Goal: Check status: Check status

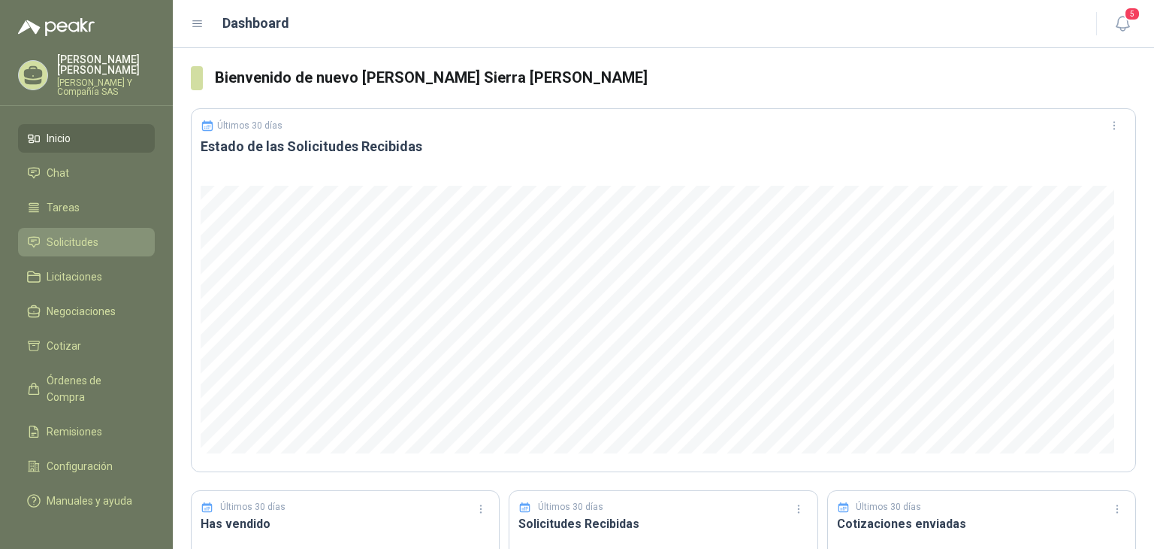
click at [83, 236] on span "Solicitudes" at bounding box center [73, 242] width 52 height 17
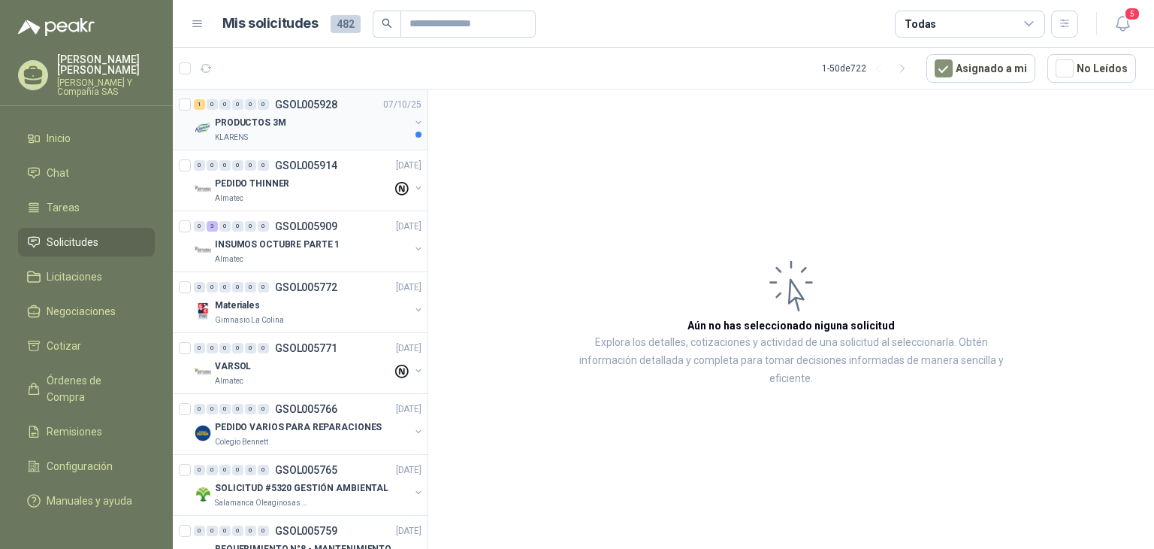
click at [243, 126] on p "PRODUCTOS 3M" at bounding box center [250, 123] width 71 height 14
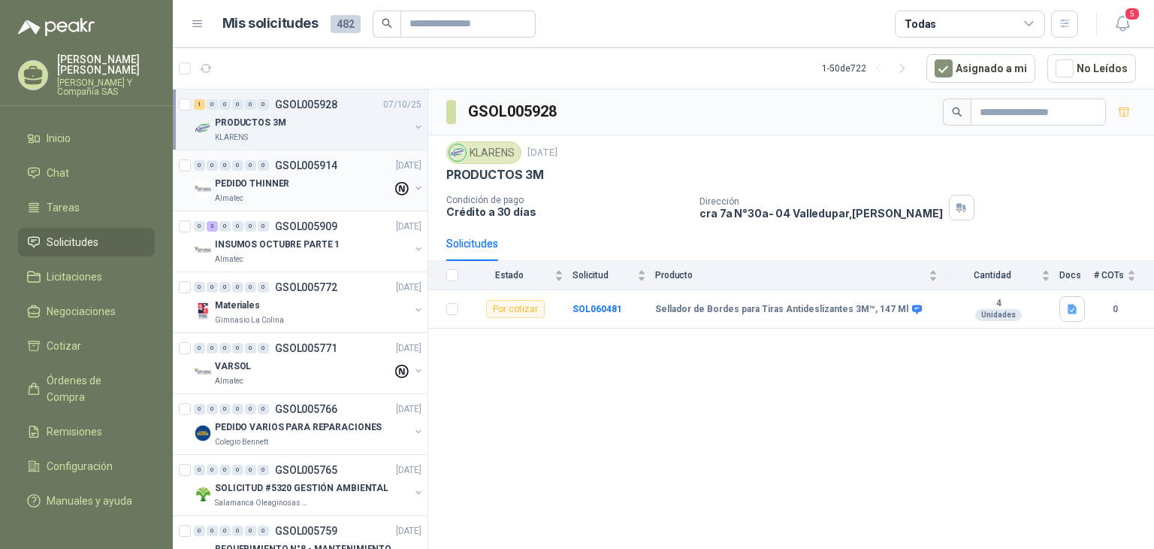
click at [234, 187] on p "PEDIDO THINNER" at bounding box center [252, 184] width 74 height 14
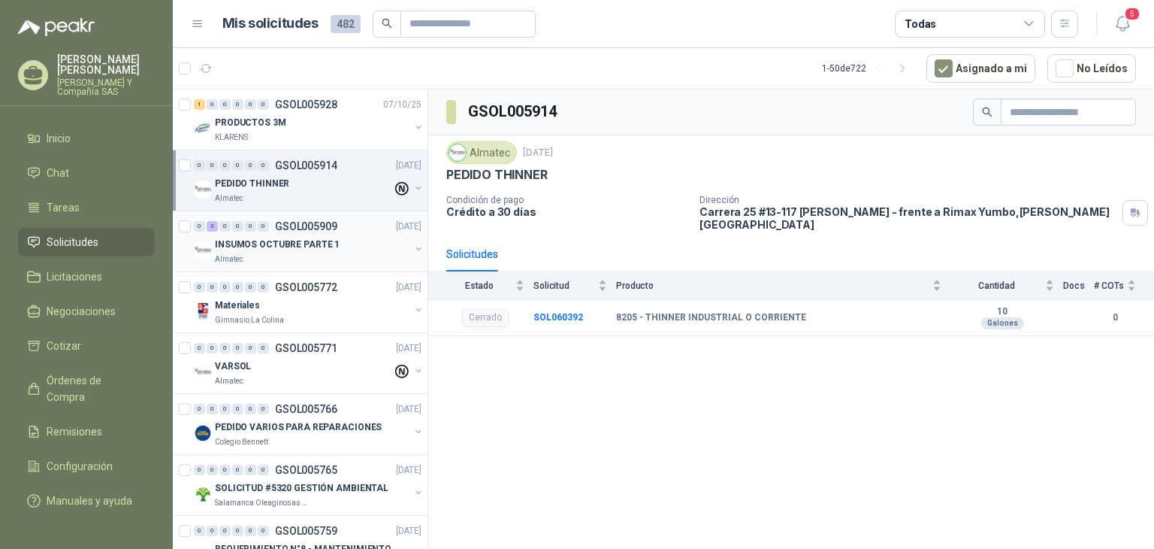
click at [248, 246] on p "INSUMOS OCTUBRE PARTE 1" at bounding box center [277, 244] width 125 height 14
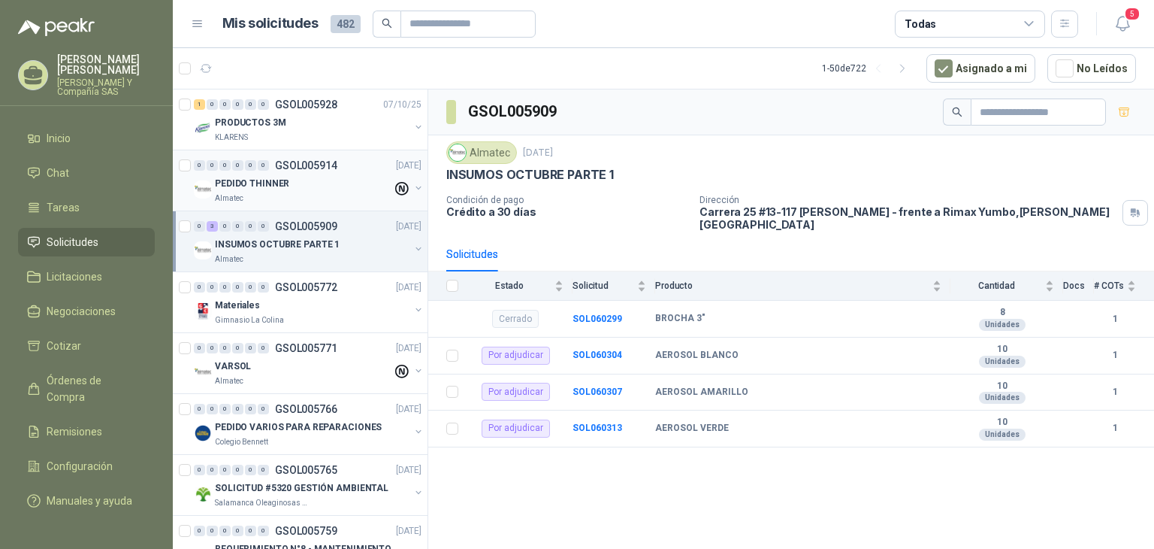
click at [251, 188] on p "PEDIDO THINNER" at bounding box center [252, 184] width 74 height 14
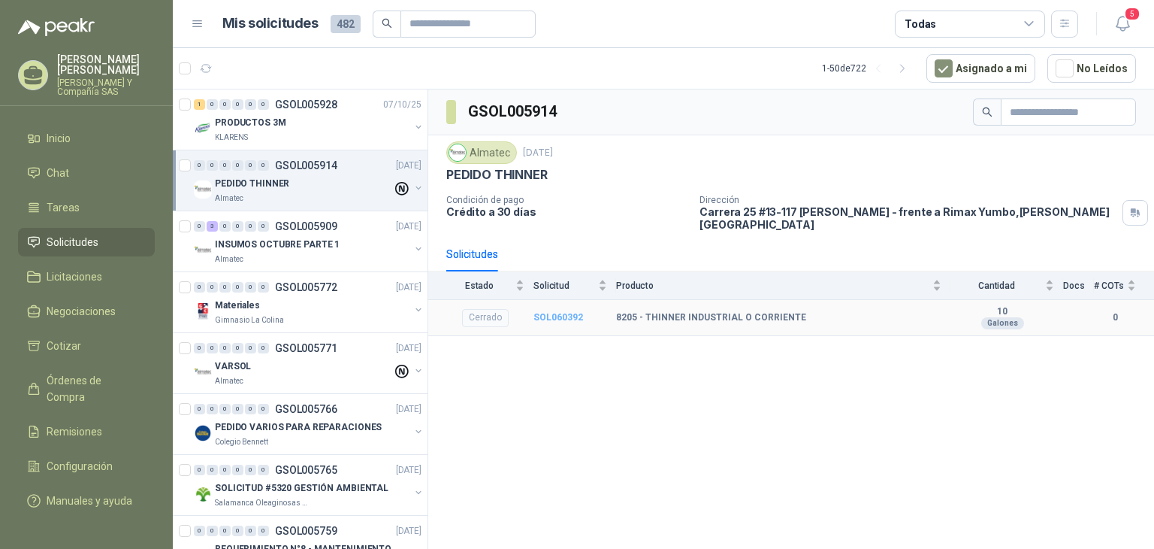
click at [555, 312] on b "SOL060392" at bounding box center [559, 317] width 50 height 11
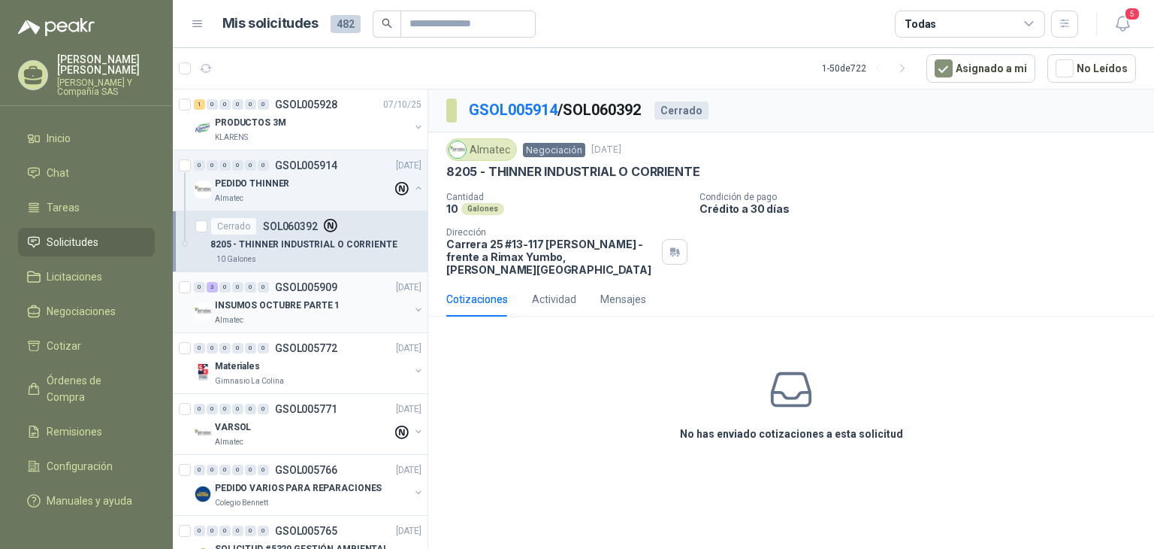
click at [253, 306] on p "INSUMOS OCTUBRE PARTE 1" at bounding box center [277, 305] width 125 height 14
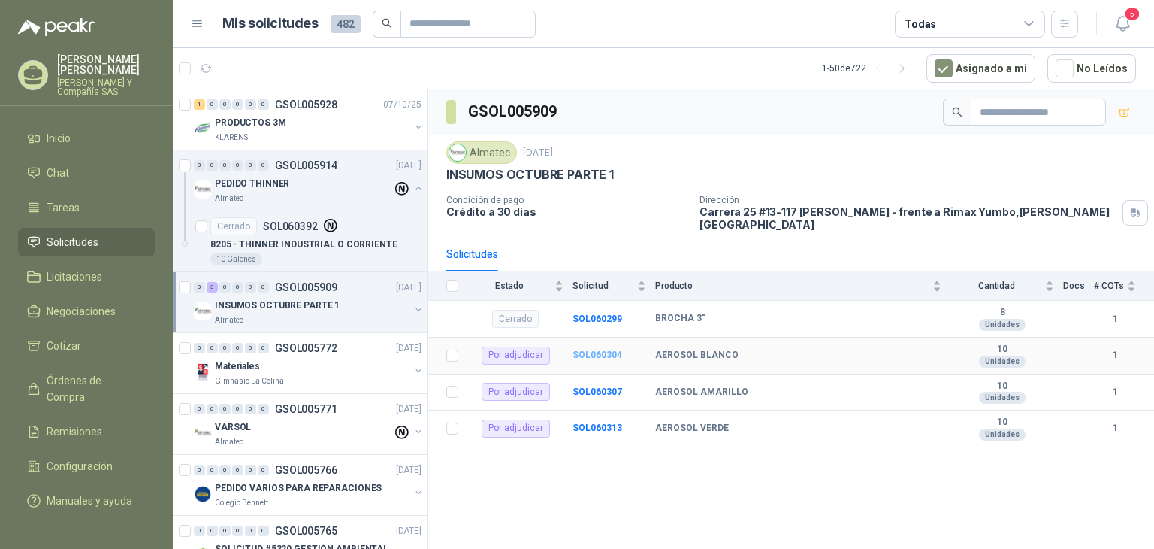
click at [578, 349] on b "SOL060304" at bounding box center [598, 354] width 50 height 11
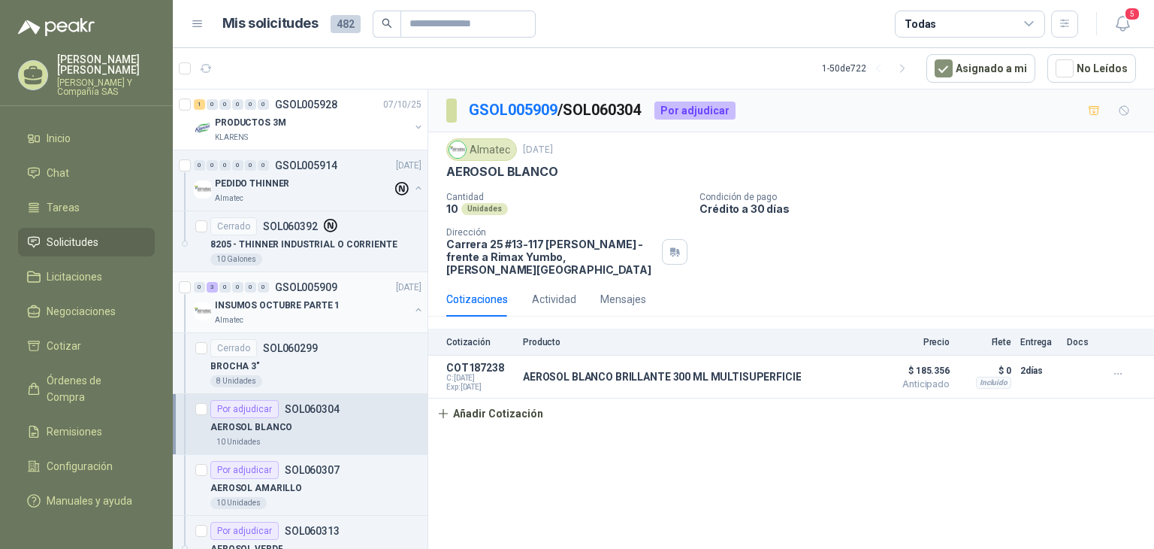
click at [241, 310] on p "INSUMOS OCTUBRE PARTE 1" at bounding box center [277, 305] width 125 height 14
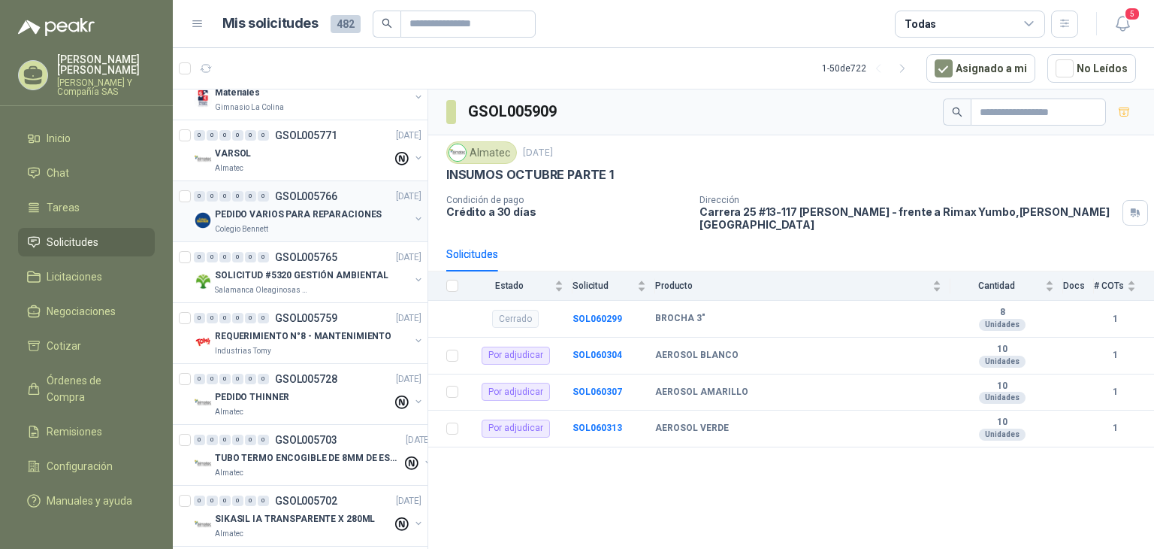
scroll to position [526, 0]
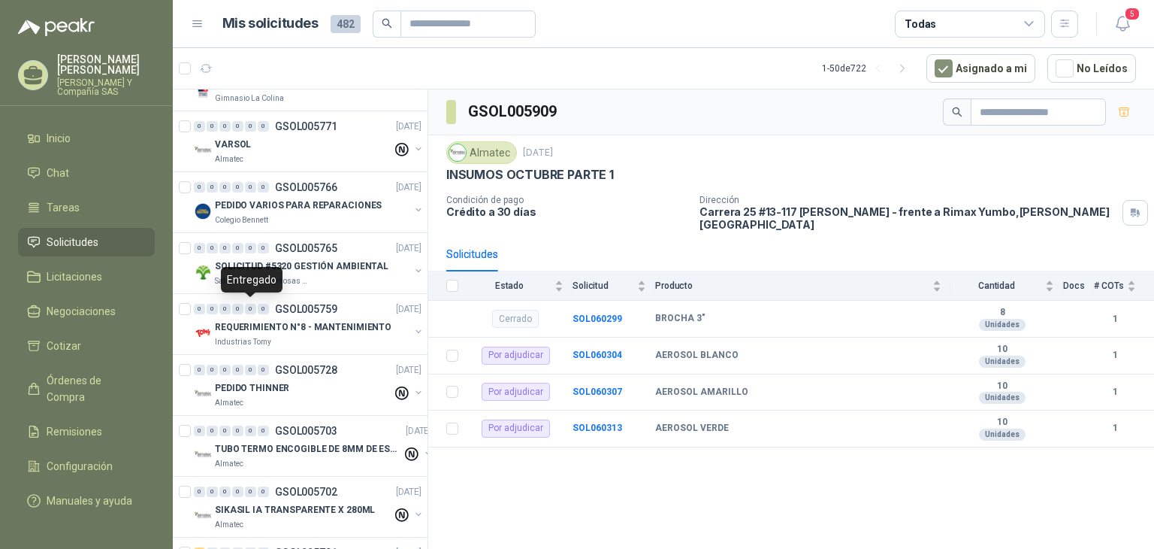
click at [259, 274] on div "Entregado" at bounding box center [252, 280] width 62 height 26
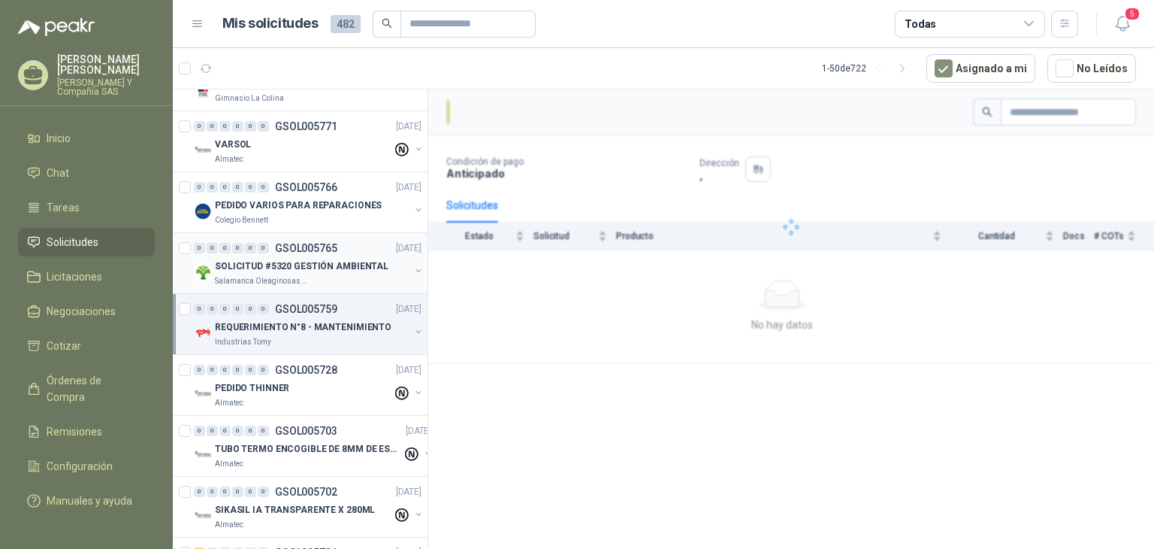
click at [319, 276] on div "Salamanca Oleaginosas SAS" at bounding box center [312, 281] width 195 height 12
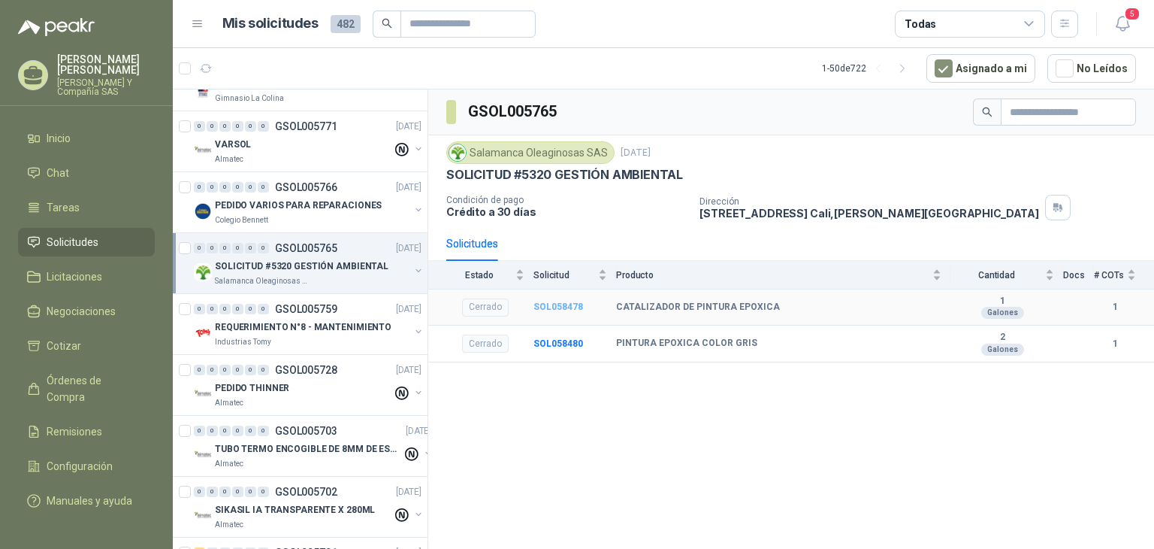
click at [568, 308] on b "SOL058478" at bounding box center [559, 306] width 50 height 11
